Goal: Information Seeking & Learning: Learn about a topic

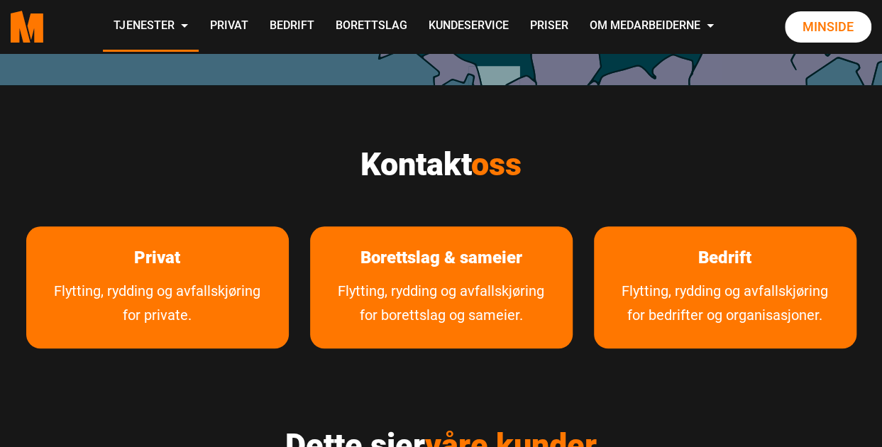
scroll to position [568, 0]
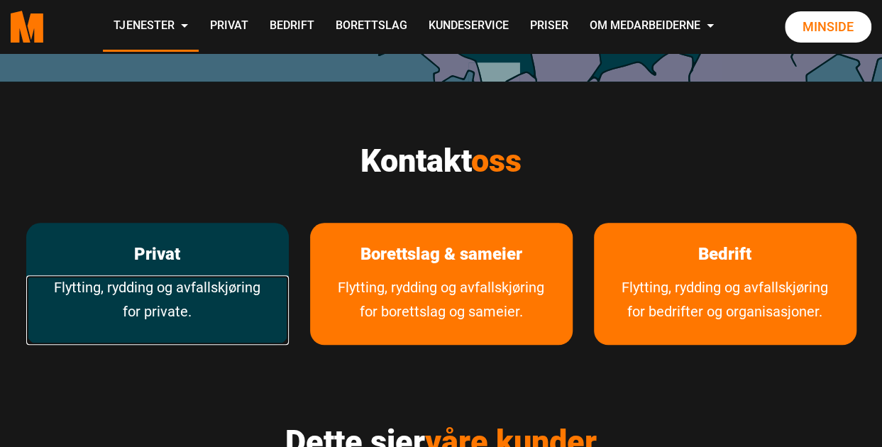
click at [182, 276] on link "Flytting, rydding og avfallskjøring for private." at bounding box center [157, 310] width 263 height 70
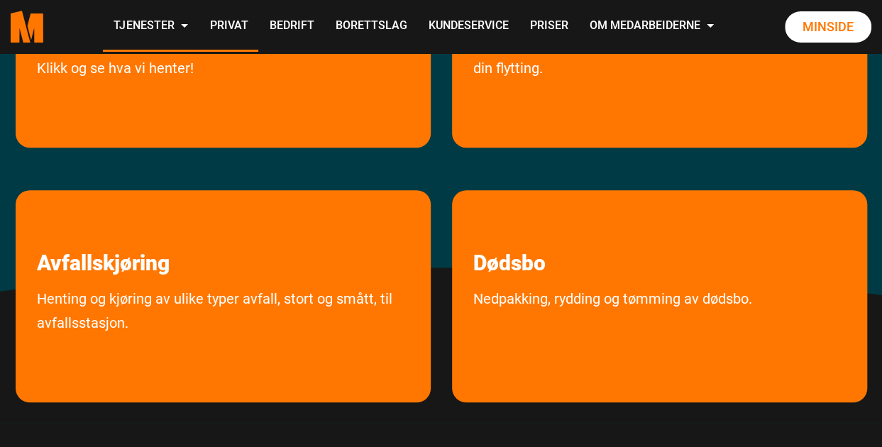
scroll to position [355, 0]
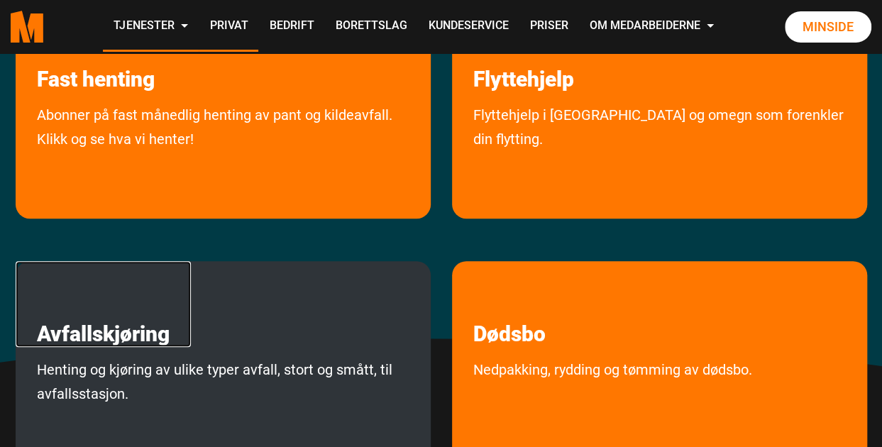
click at [153, 337] on link "Avfallskjøring" at bounding box center [103, 304] width 175 height 86
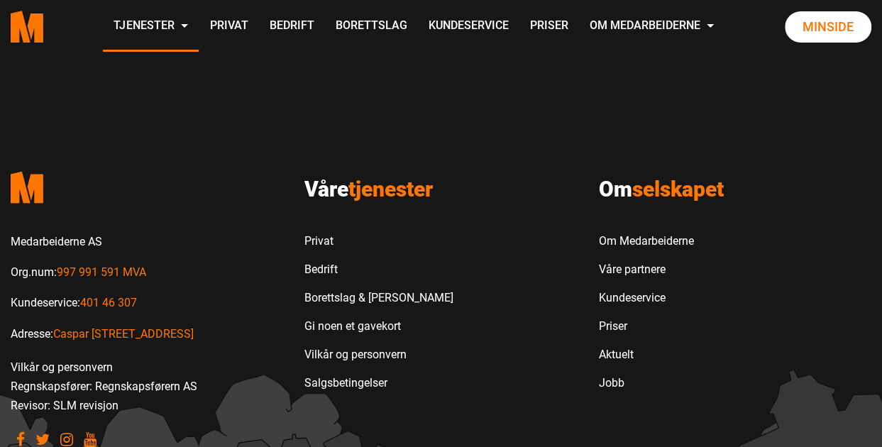
scroll to position [1346, 0]
